Goal: Task Accomplishment & Management: Use online tool/utility

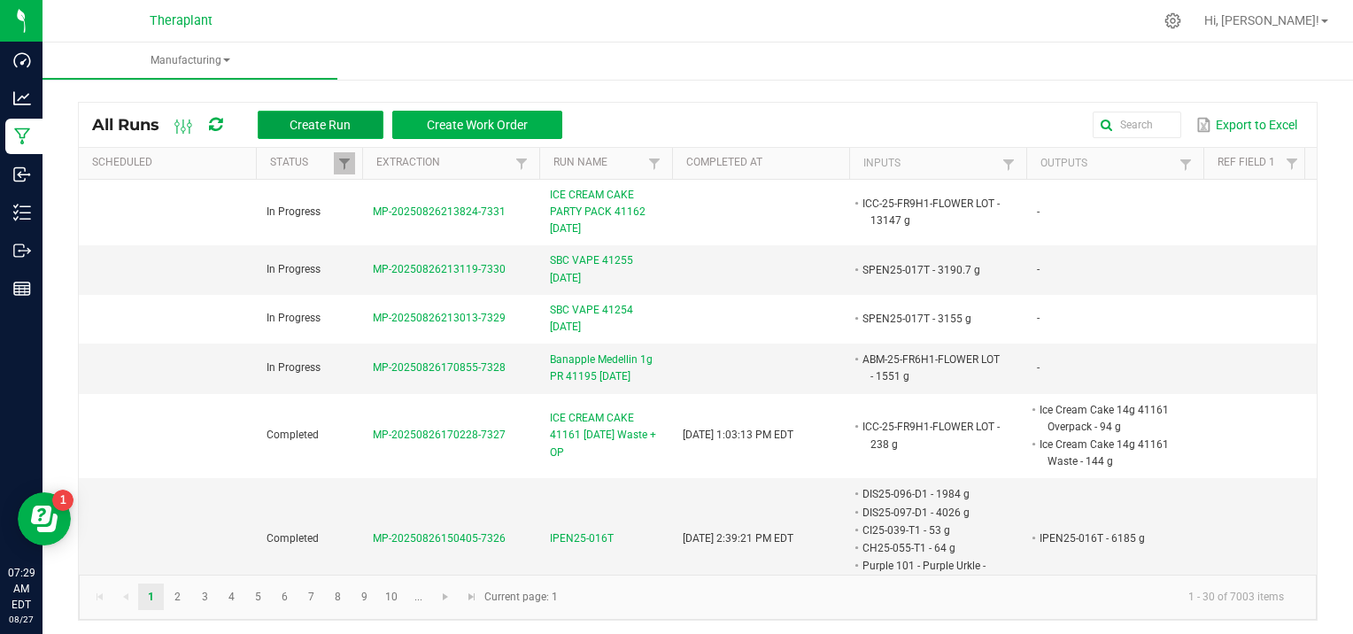
click at [290, 119] on span "Create Run" at bounding box center [319, 125] width 61 height 14
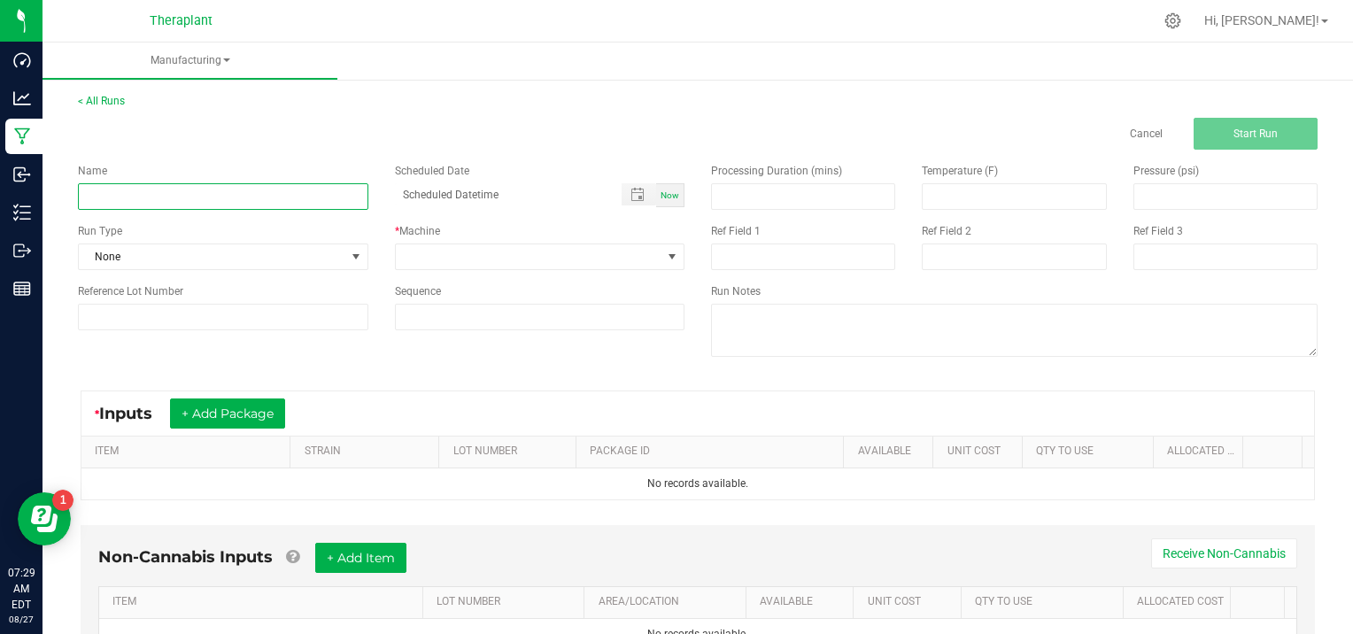
click at [146, 197] on input at bounding box center [223, 196] width 290 height 27
type input "GAS FACE 41212 [DATE]"
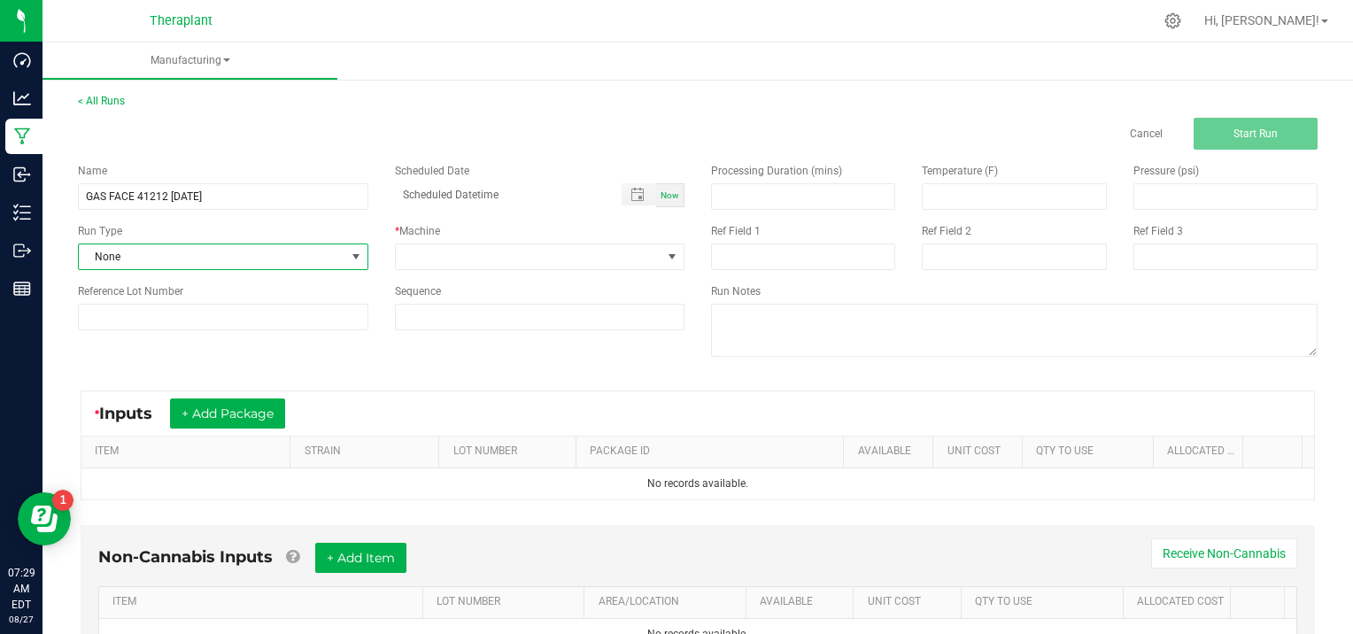
click at [358, 257] on span at bounding box center [356, 257] width 14 height 14
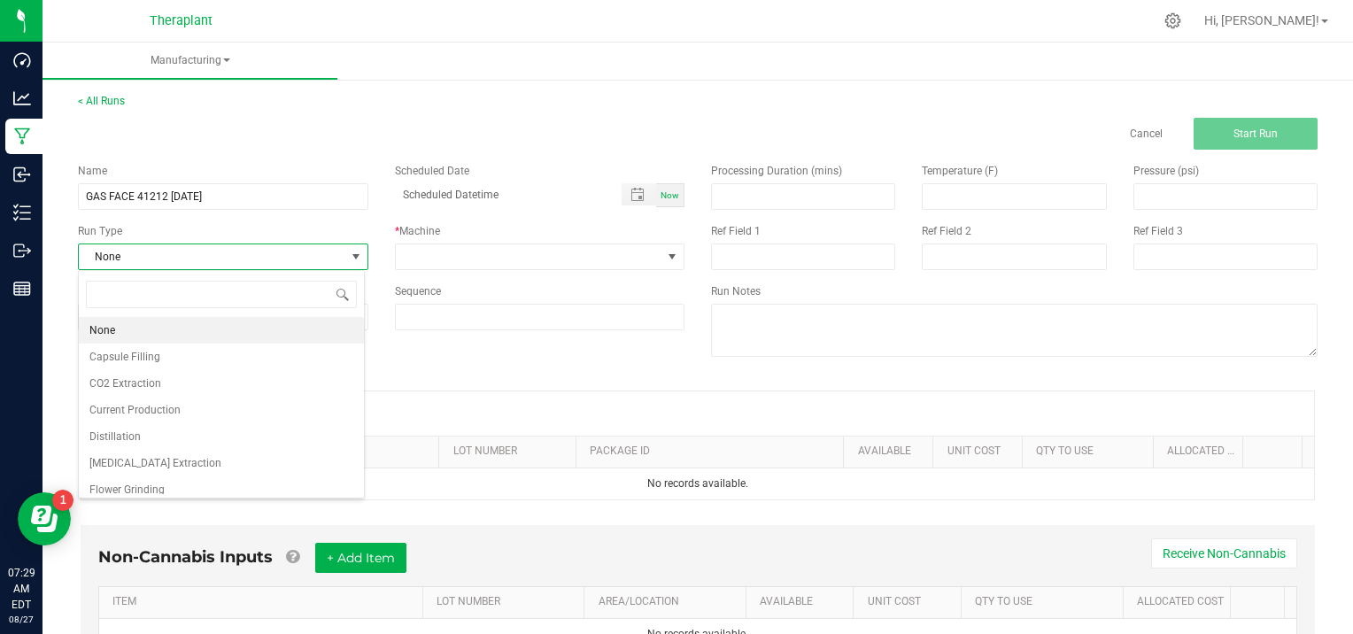
scroll to position [35, 0]
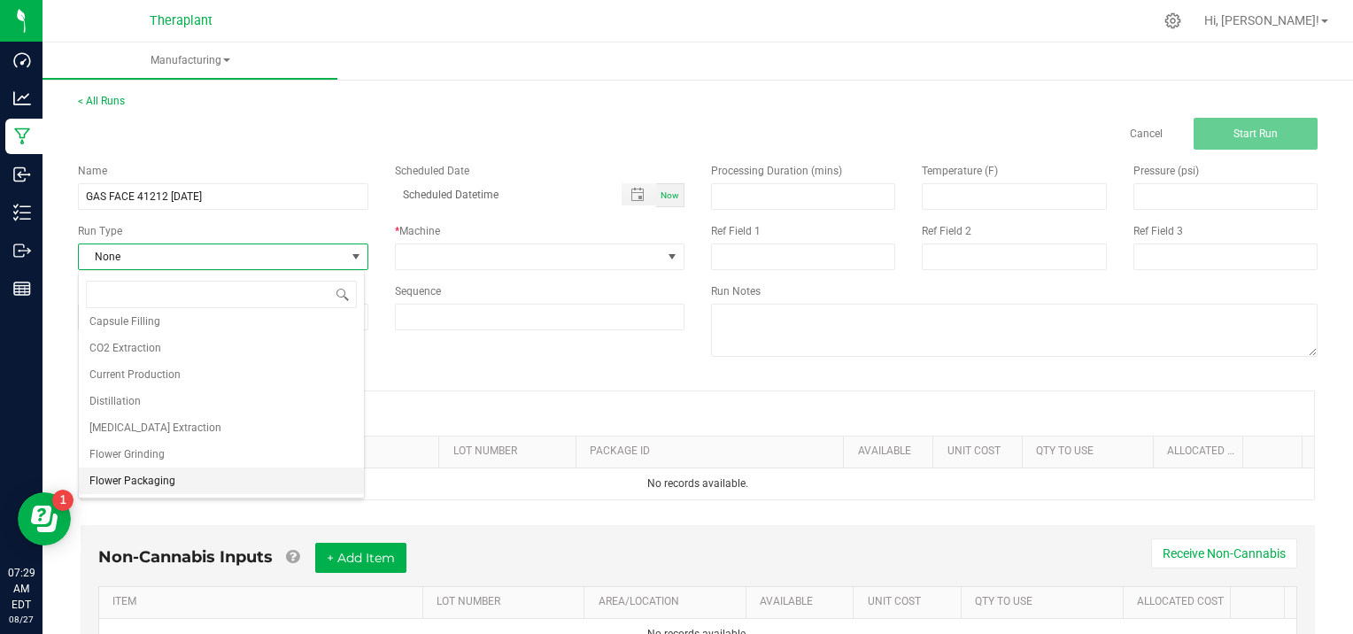
click at [208, 478] on li "Flower Packaging" at bounding box center [221, 480] width 285 height 27
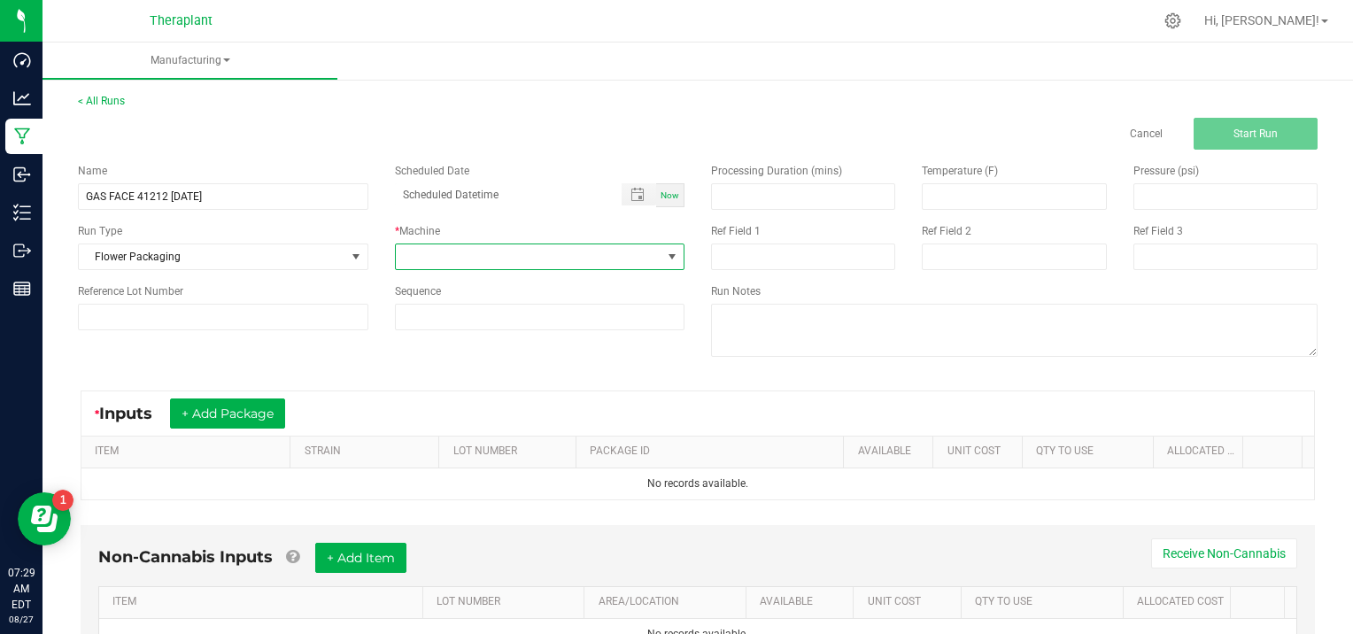
click at [665, 258] on span at bounding box center [672, 257] width 14 height 14
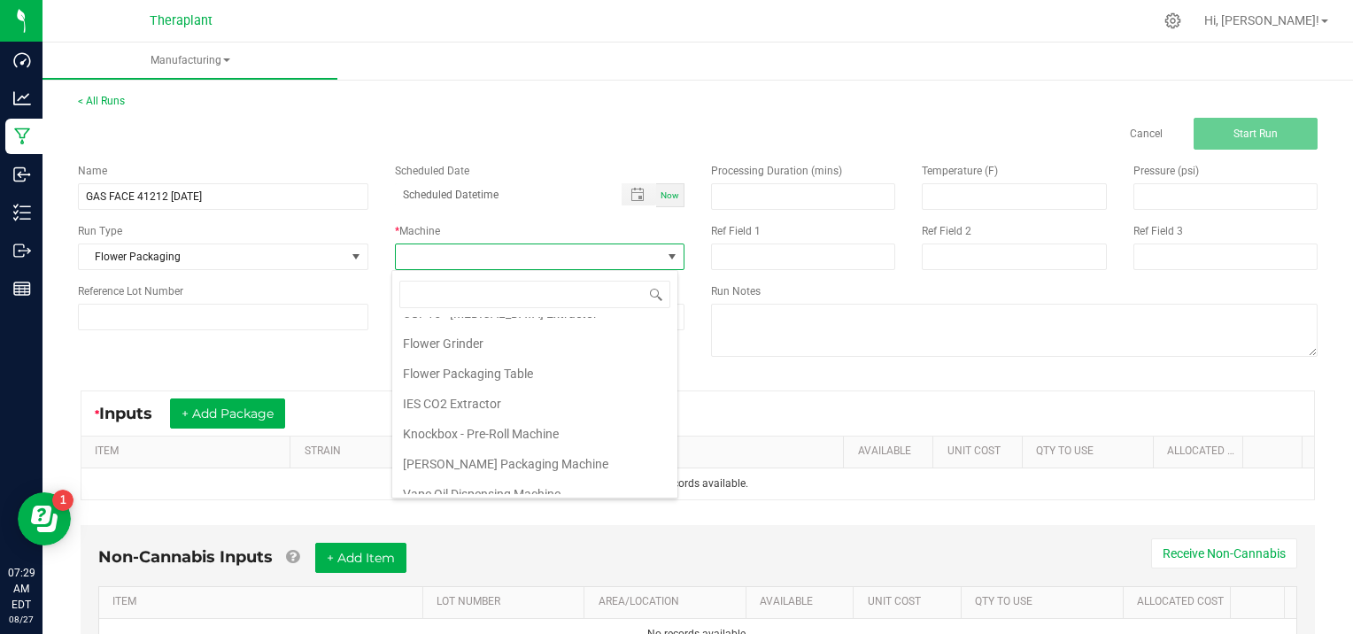
scroll to position [90, 0]
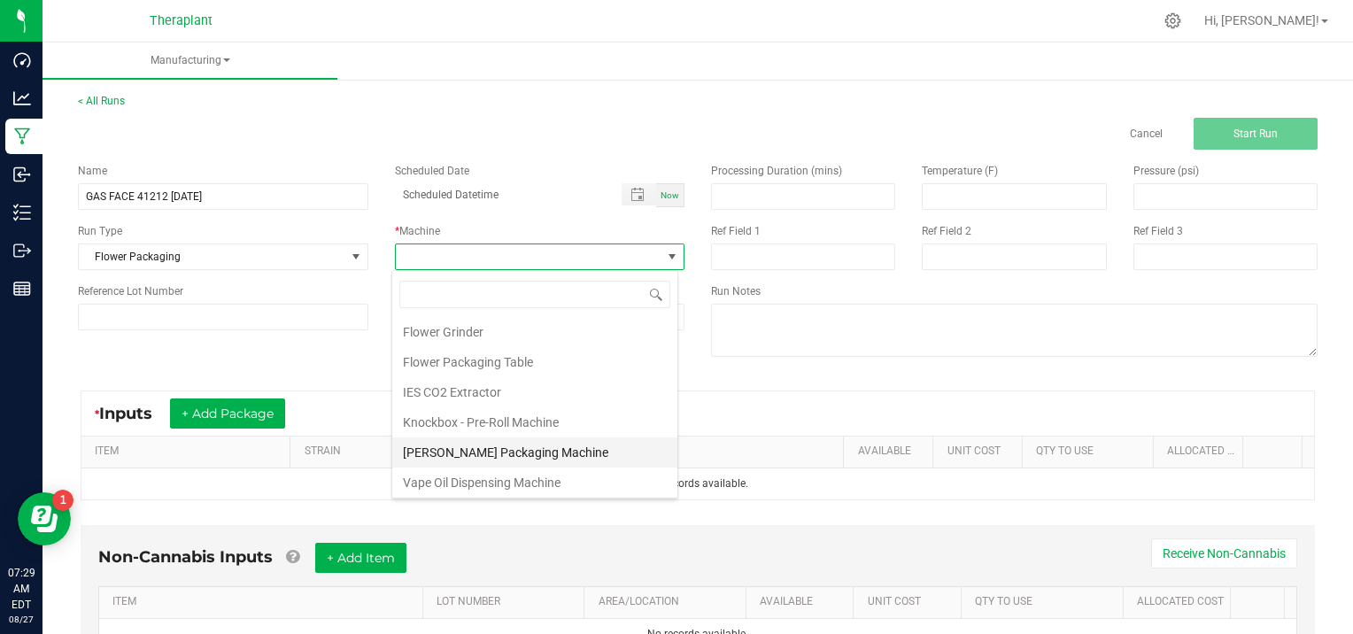
click at [500, 444] on li "[PERSON_NAME] Packaging Machine" at bounding box center [534, 452] width 285 height 30
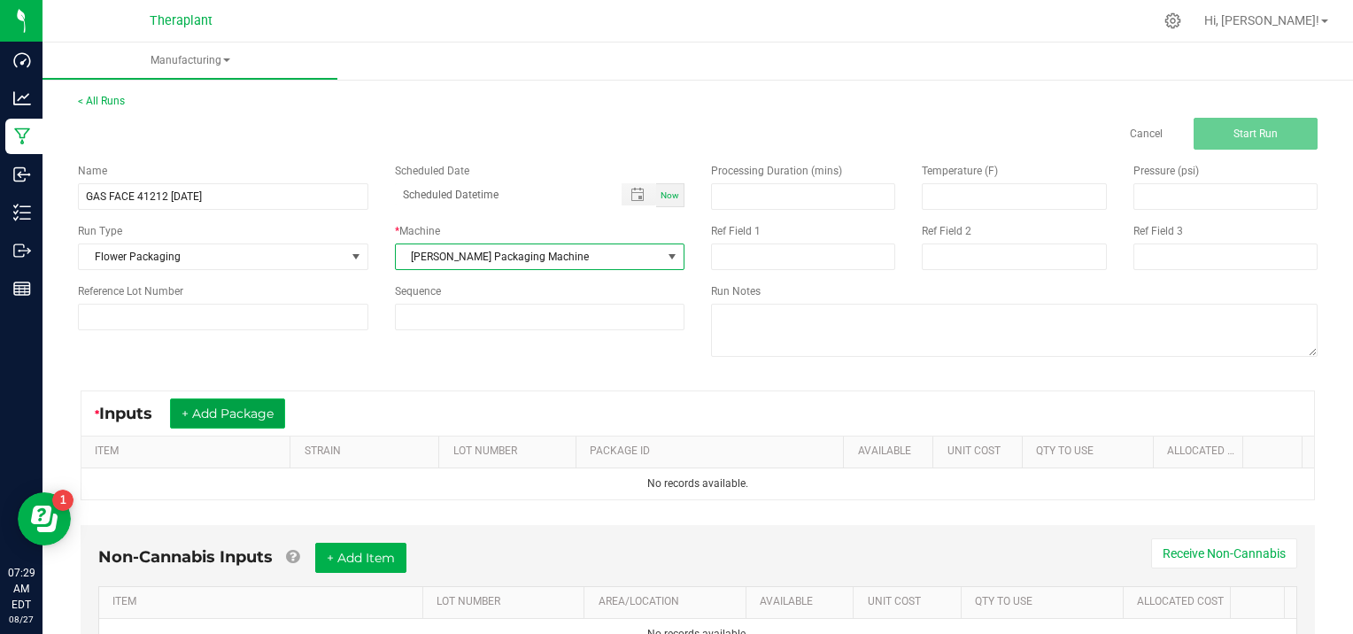
click at [220, 411] on button "+ Add Package" at bounding box center [227, 413] width 115 height 30
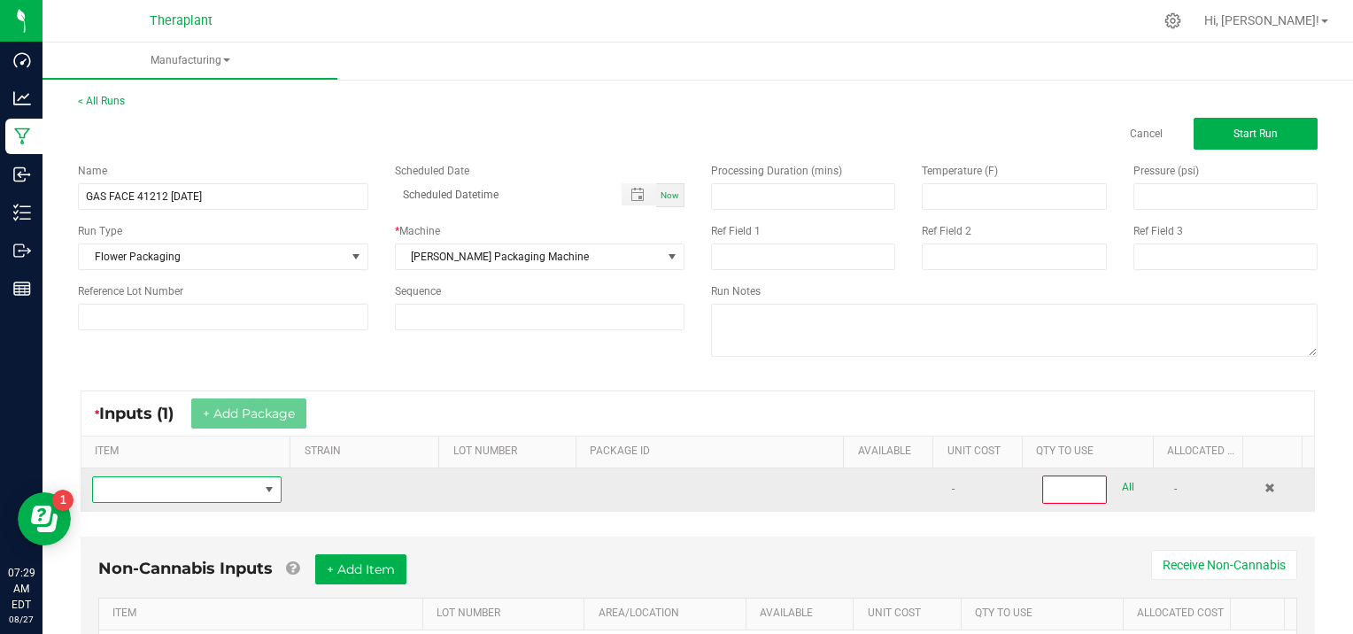
click at [135, 492] on span "NO DATA FOUND" at bounding box center [176, 489] width 166 height 25
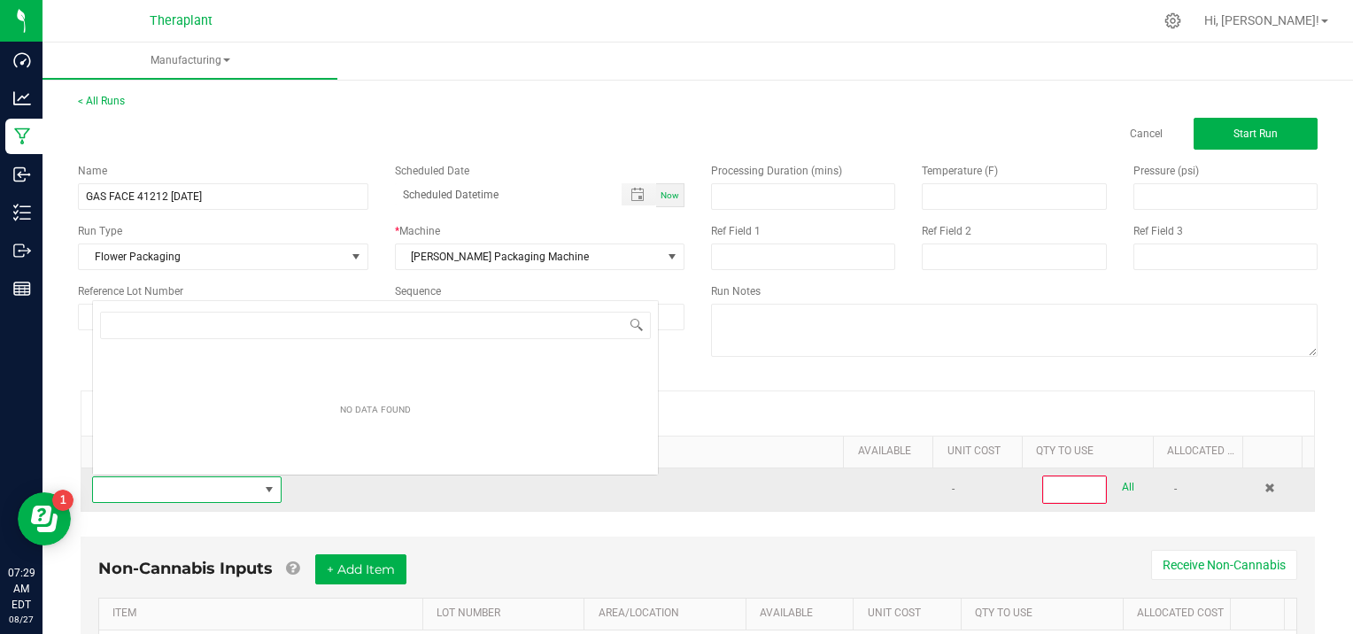
scroll to position [26, 182]
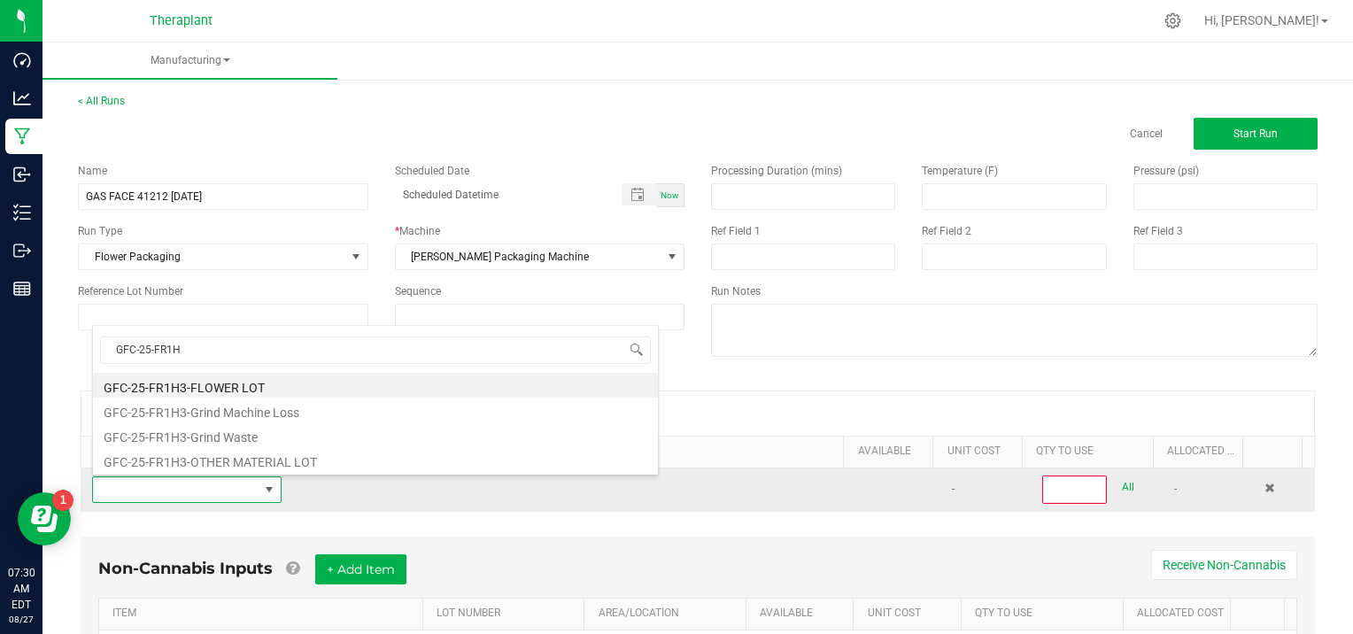
type input "GFC-25-FR1H3"
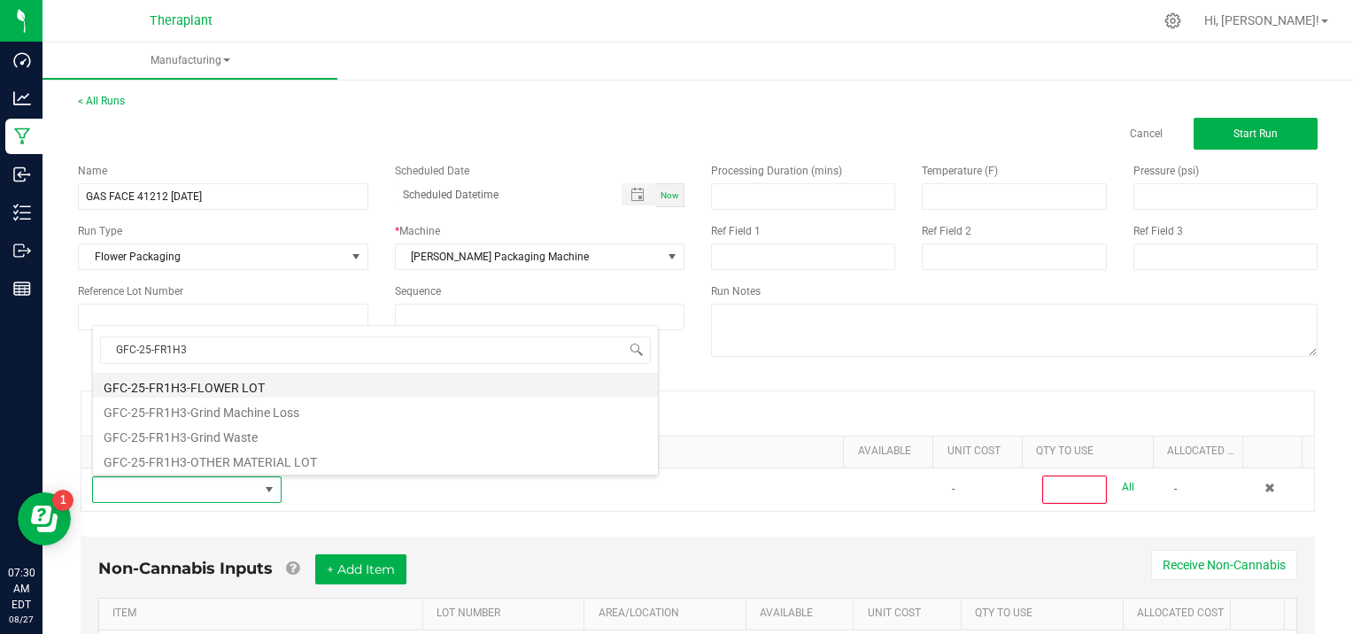
click at [290, 388] on li "GFC-25-FR1H3-FLOWER LOT" at bounding box center [375, 385] width 565 height 25
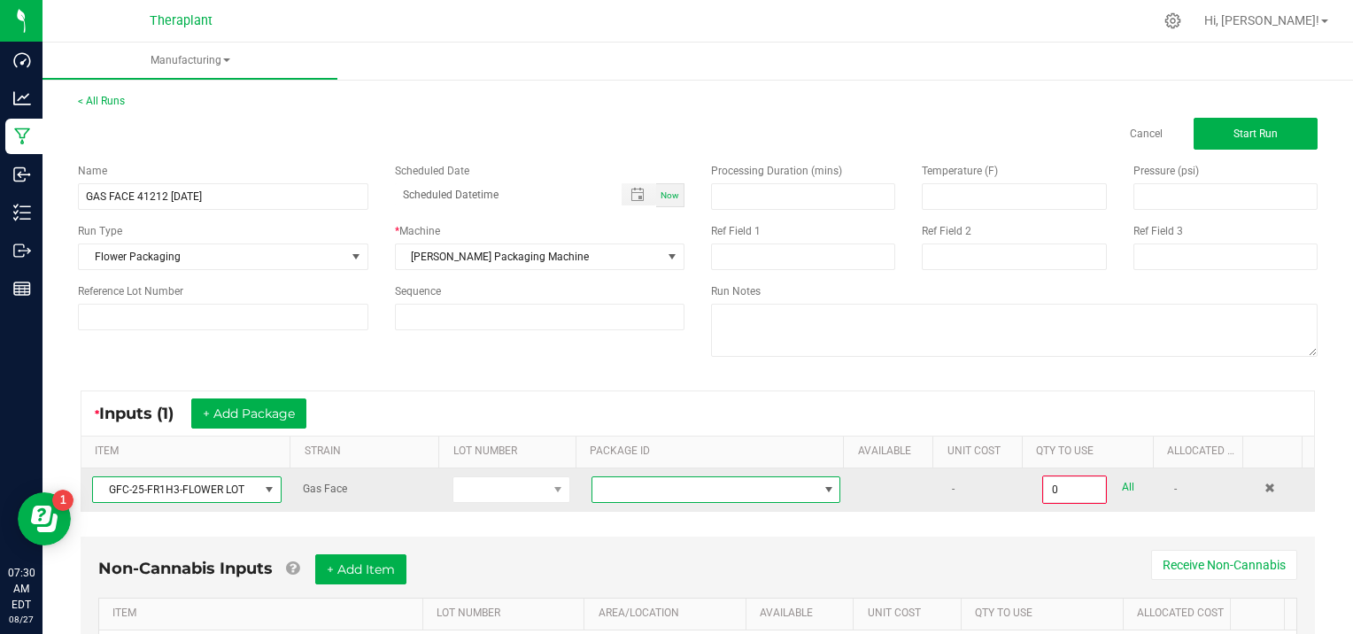
click at [821, 484] on span at bounding box center [828, 489] width 14 height 14
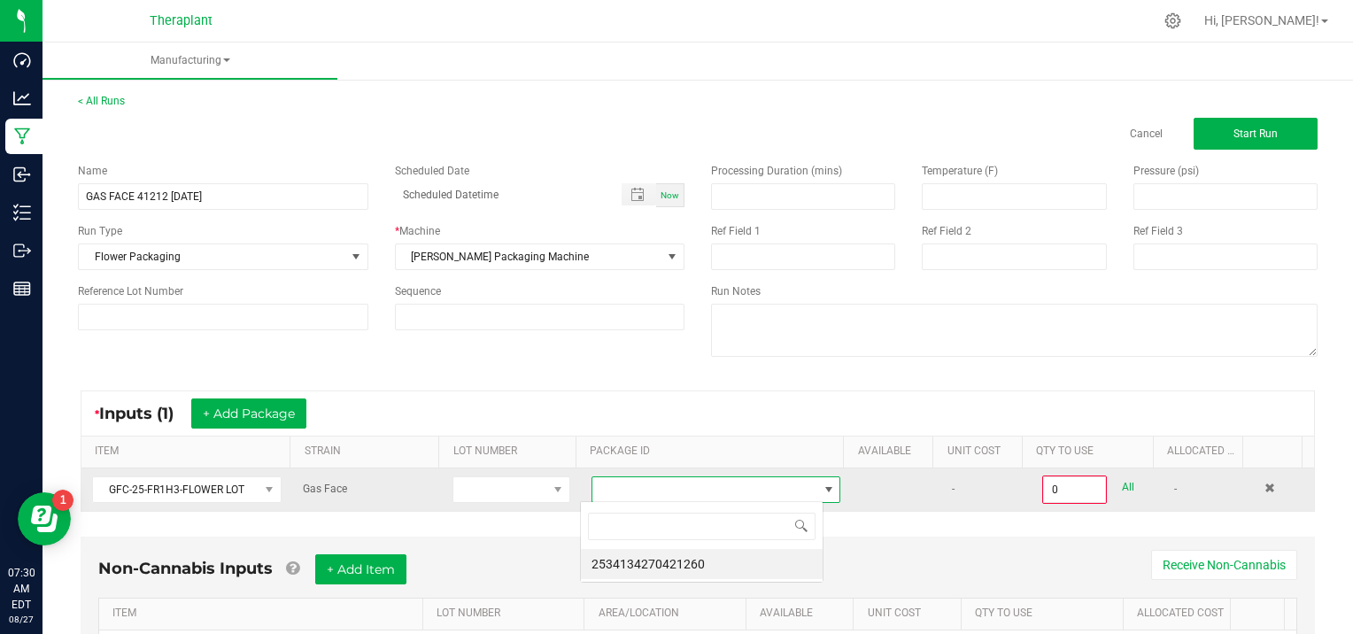
scroll to position [26, 243]
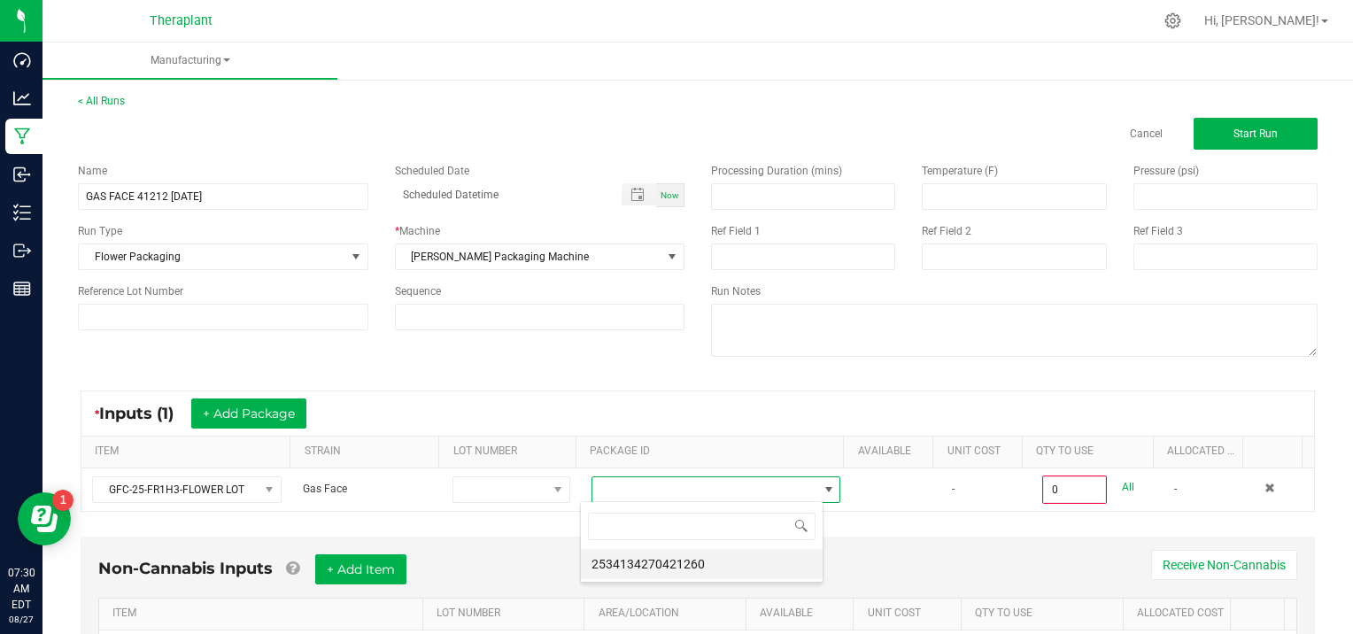
click at [752, 574] on li "2534134270421260" at bounding box center [702, 564] width 242 height 30
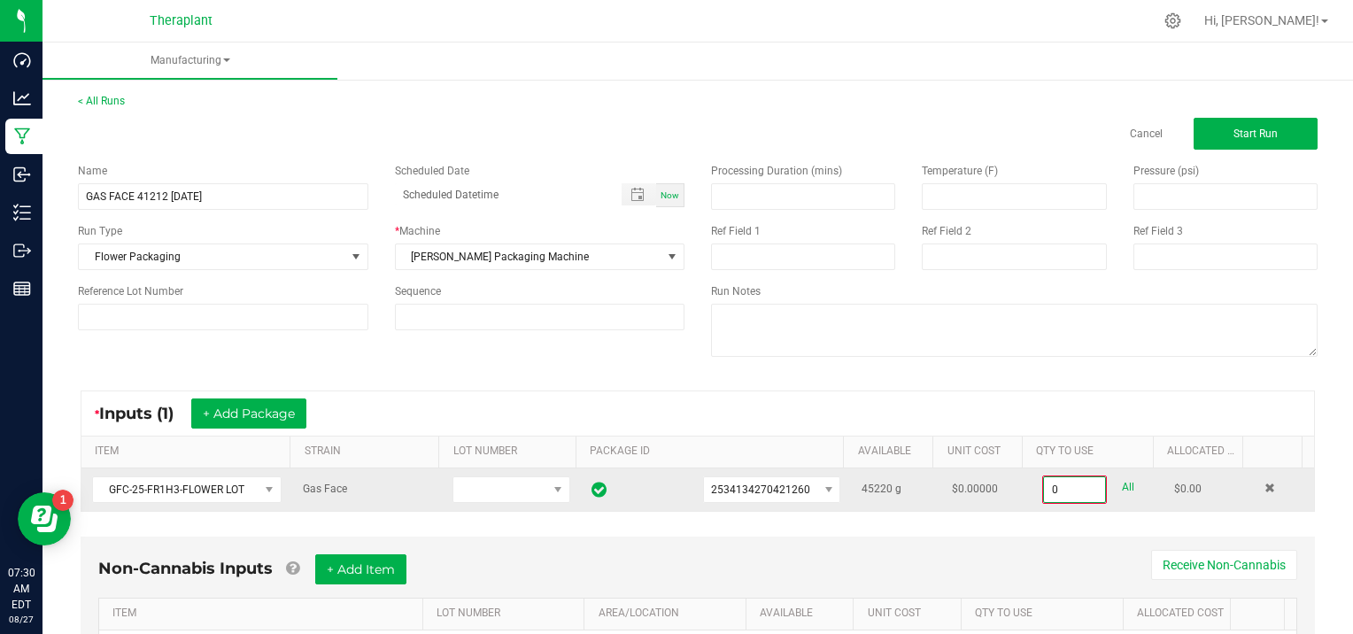
click at [1075, 483] on input "0" at bounding box center [1074, 489] width 61 height 25
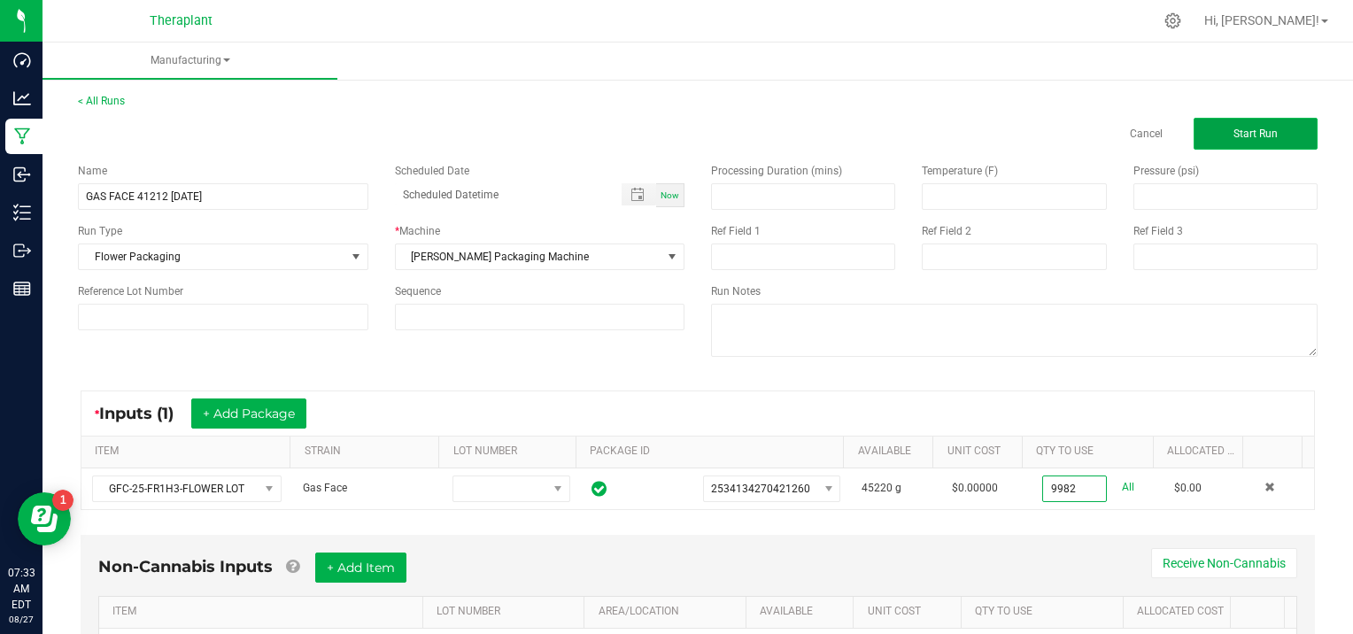
type input "9982.0000 g"
click at [1214, 129] on button "Start Run" at bounding box center [1255, 134] width 124 height 32
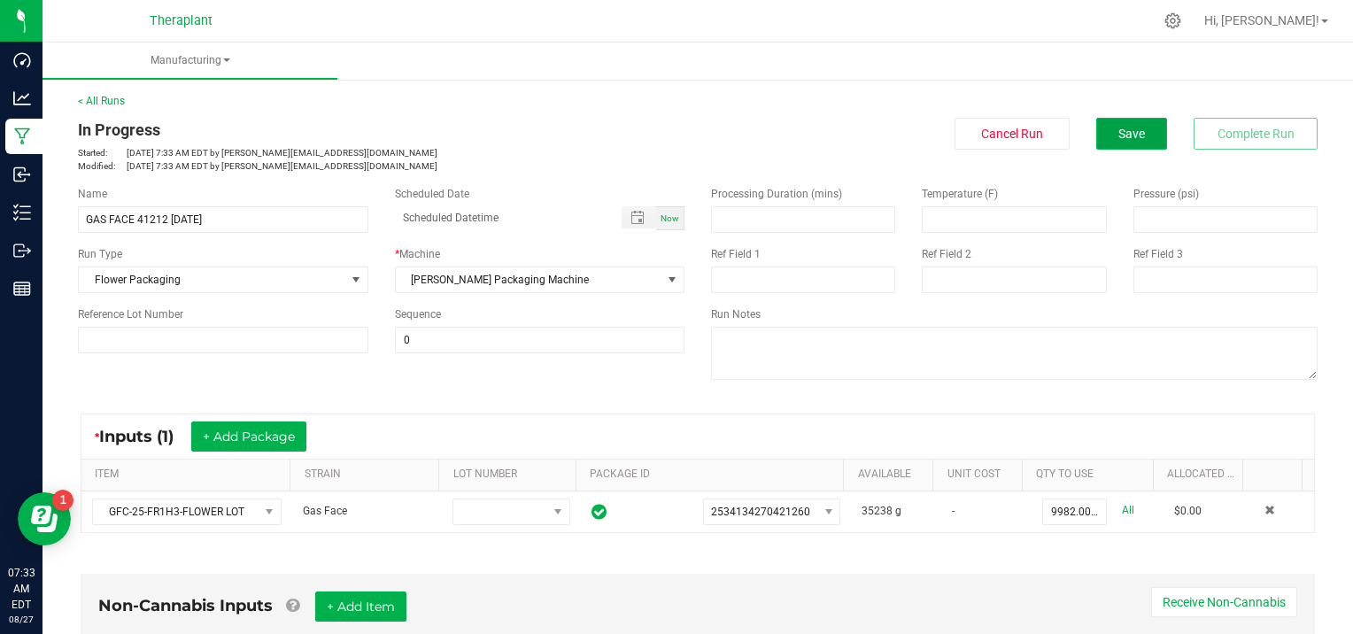
click at [1132, 135] on button "Save" at bounding box center [1131, 134] width 71 height 32
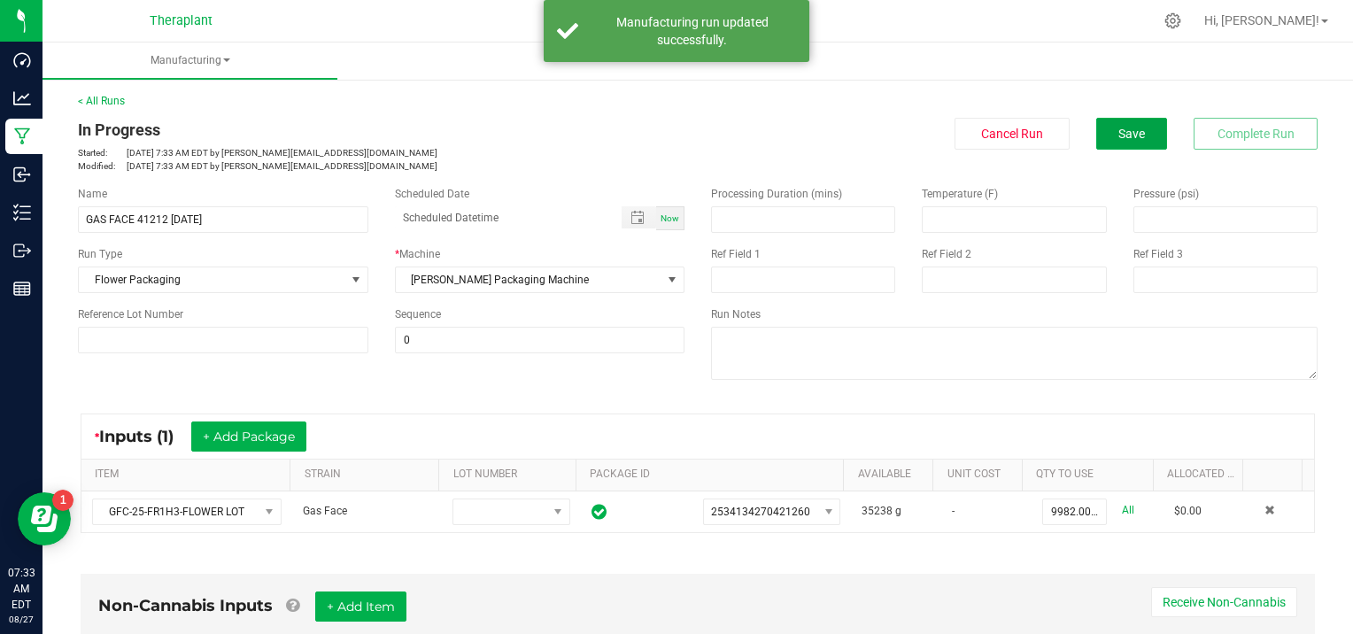
click at [1132, 134] on button "Save" at bounding box center [1131, 134] width 71 height 32
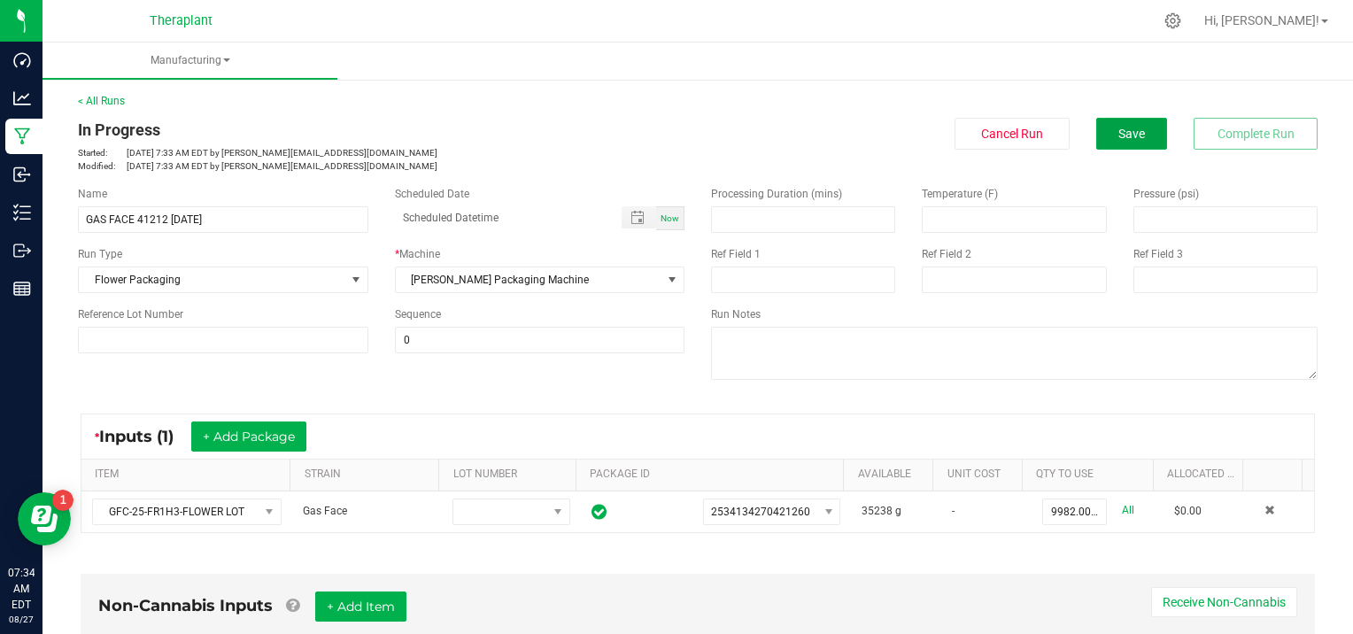
click at [1132, 134] on button "Save" at bounding box center [1131, 134] width 71 height 32
click at [1137, 123] on button "Save" at bounding box center [1131, 134] width 71 height 32
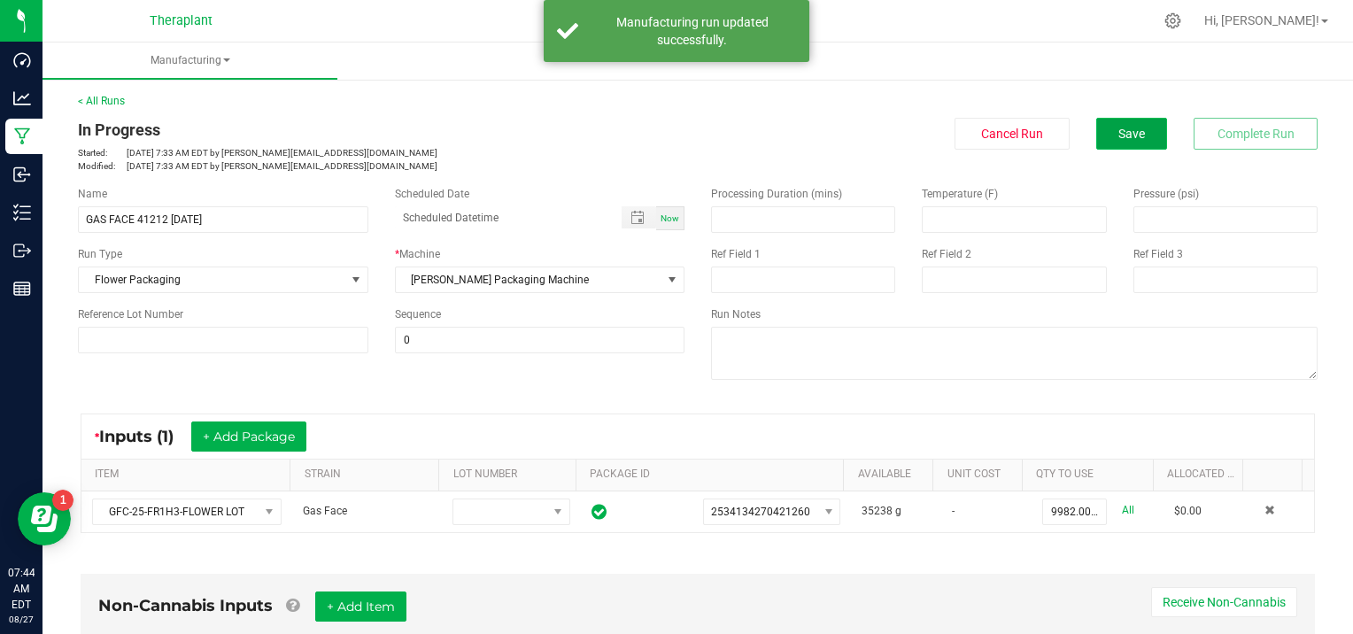
click at [1136, 127] on button "Save" at bounding box center [1131, 134] width 71 height 32
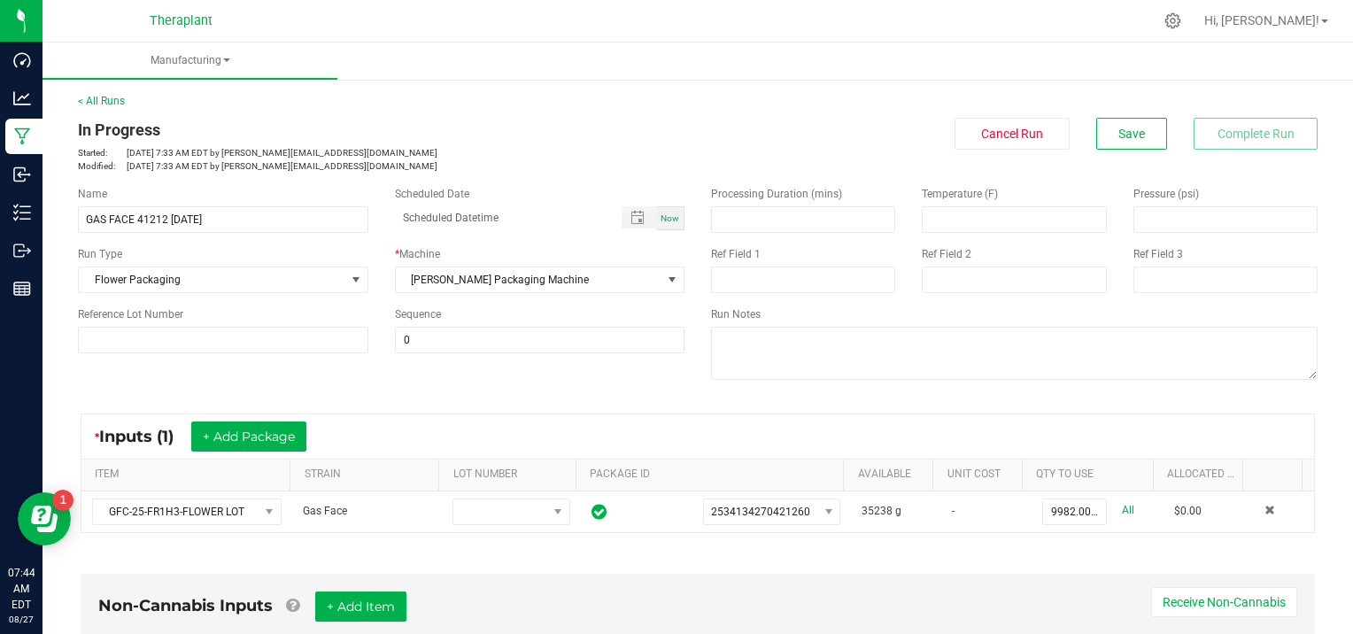
click at [92, 107] on div "< All Runs In Progress Started: [DATE] 7:33 AM EDT by [PERSON_NAME][EMAIL_ADDRE…" at bounding box center [697, 133] width 1239 height 80
click at [96, 95] on link "< All Runs" at bounding box center [101, 101] width 47 height 12
